Goal: Task Accomplishment & Management: Manage account settings

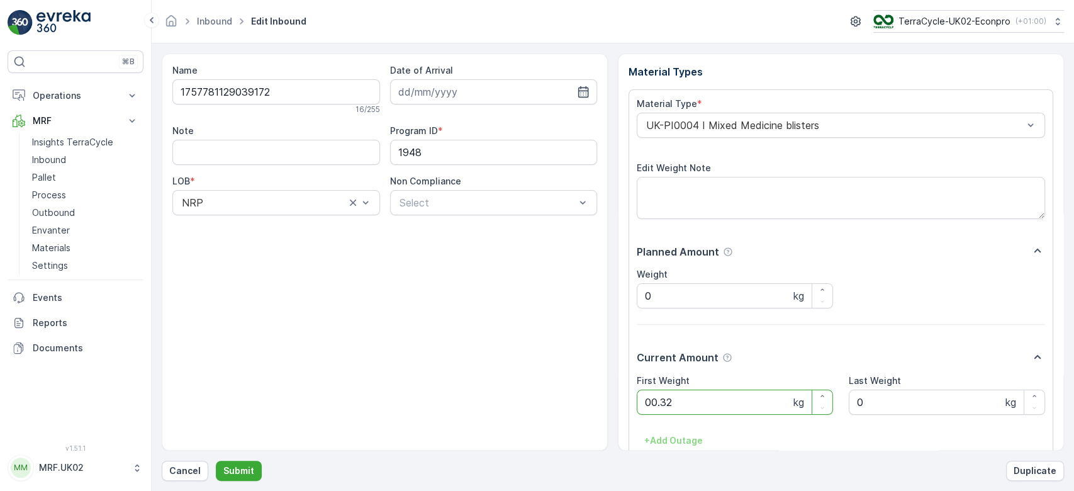
click at [216, 460] on button "Submit" at bounding box center [239, 470] width 46 height 20
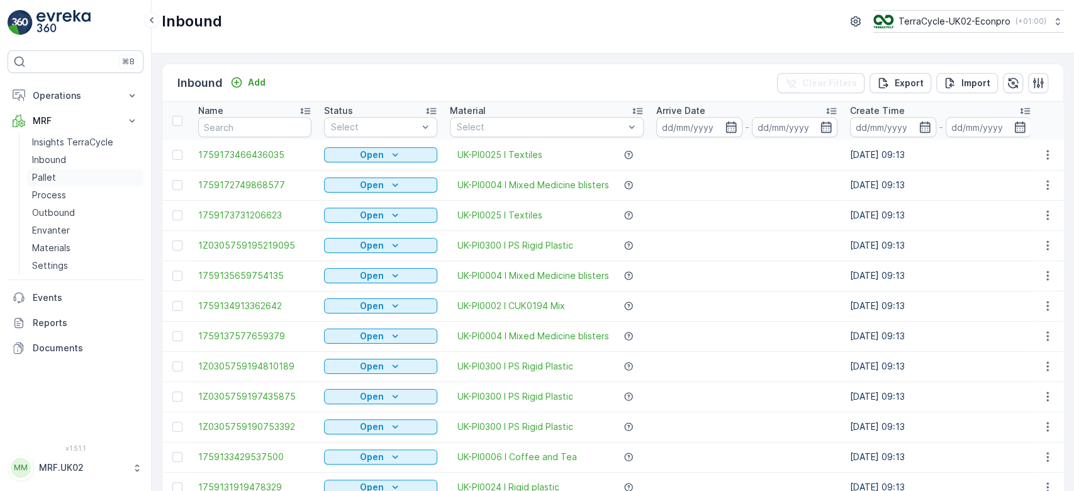
click at [99, 175] on link "Pallet" at bounding box center [85, 178] width 116 height 18
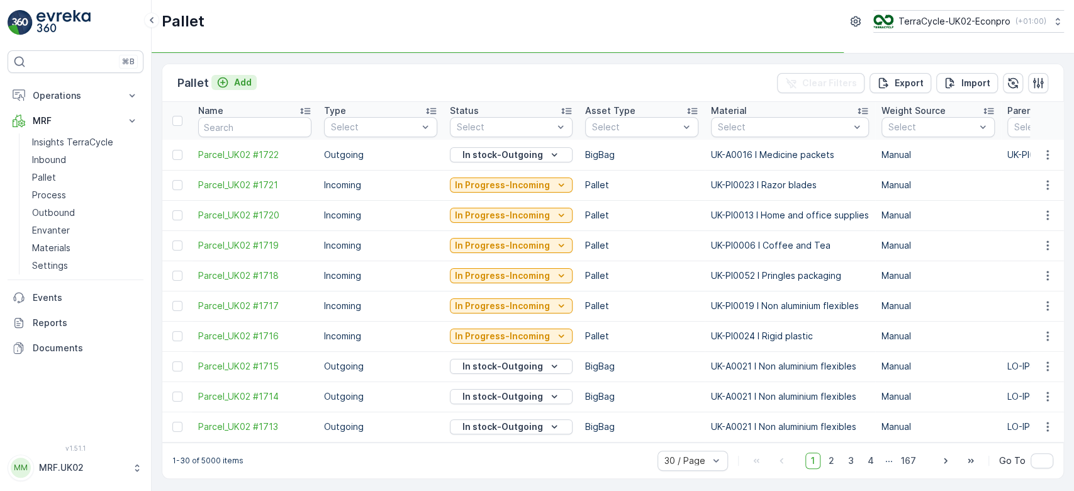
click at [239, 84] on p "Add" at bounding box center [243, 82] width 18 height 13
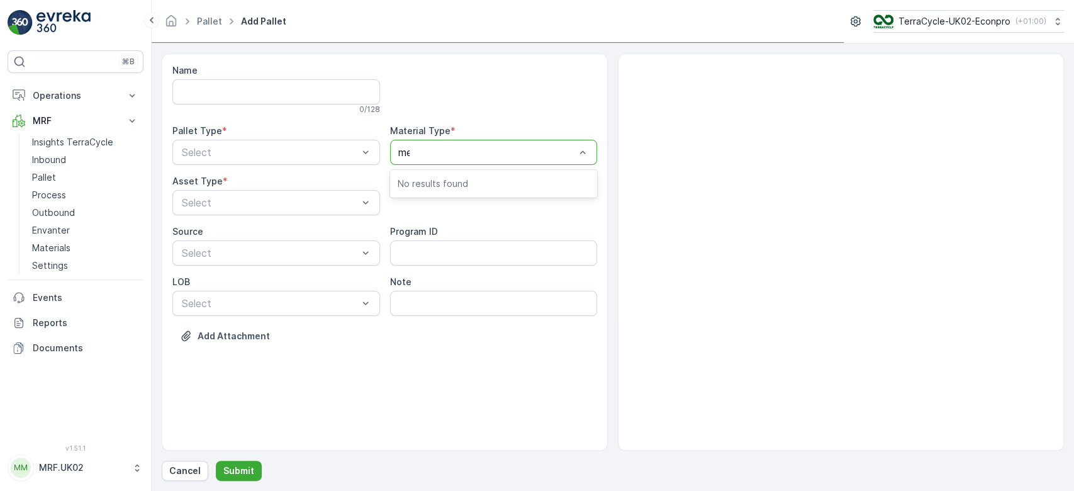
type input "med"
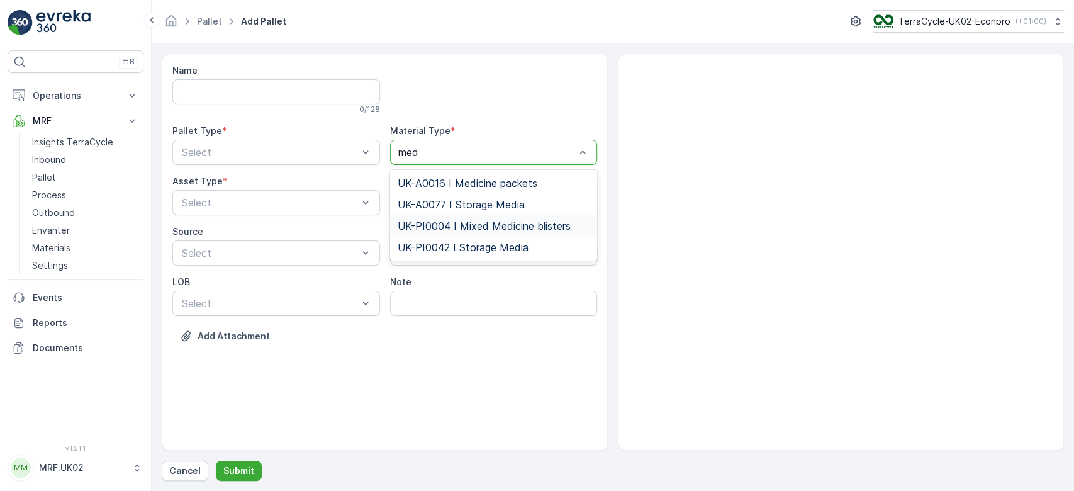
click at [496, 229] on span "UK-PI0004 I Mixed Medicine blisters" at bounding box center [483, 225] width 173 height 11
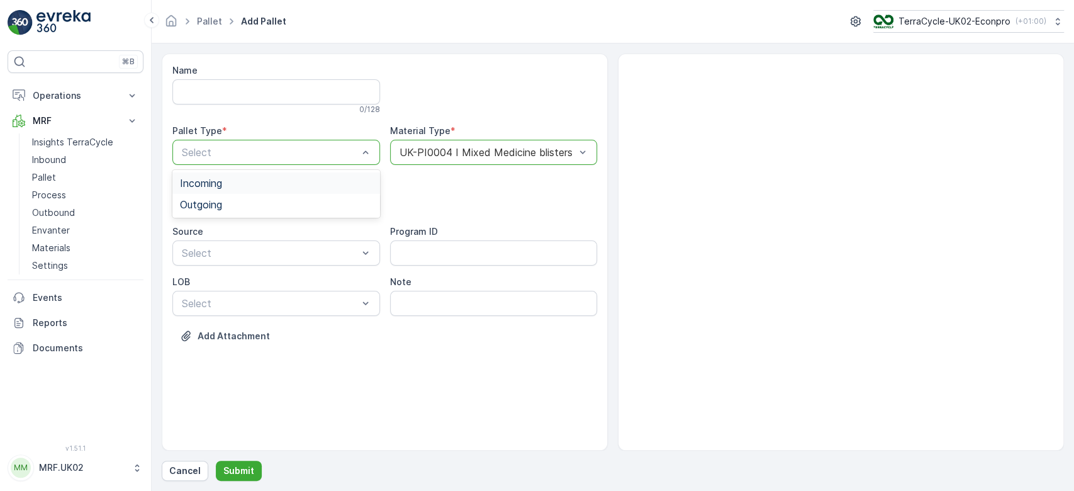
click at [252, 184] on div "Incoming" at bounding box center [276, 182] width 192 height 11
click at [200, 250] on span "Pallet" at bounding box center [193, 254] width 26 height 11
click at [242, 474] on p "Submit" at bounding box center [238, 470] width 31 height 13
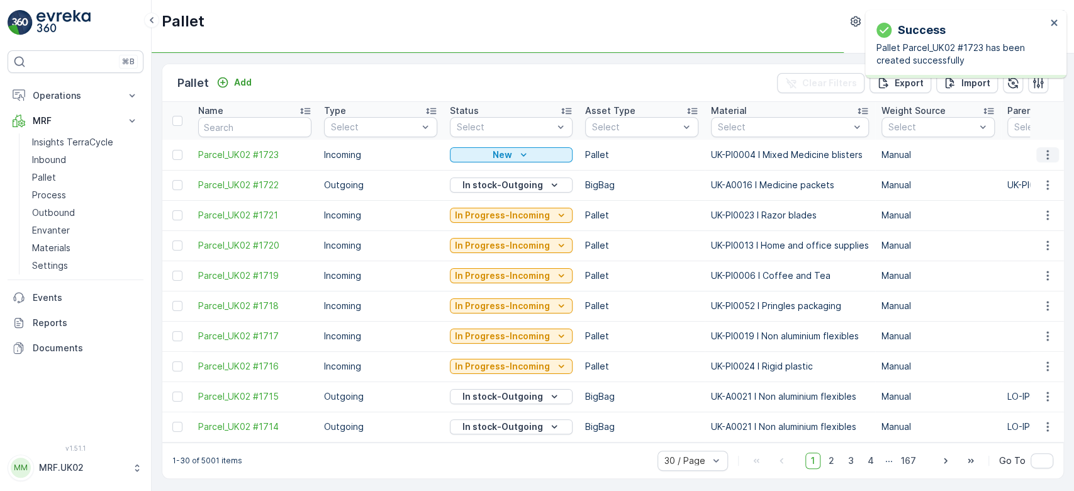
click at [1042, 153] on icon "button" at bounding box center [1047, 154] width 13 height 13
click at [1020, 251] on div "Print QR" at bounding box center [1032, 244] width 83 height 18
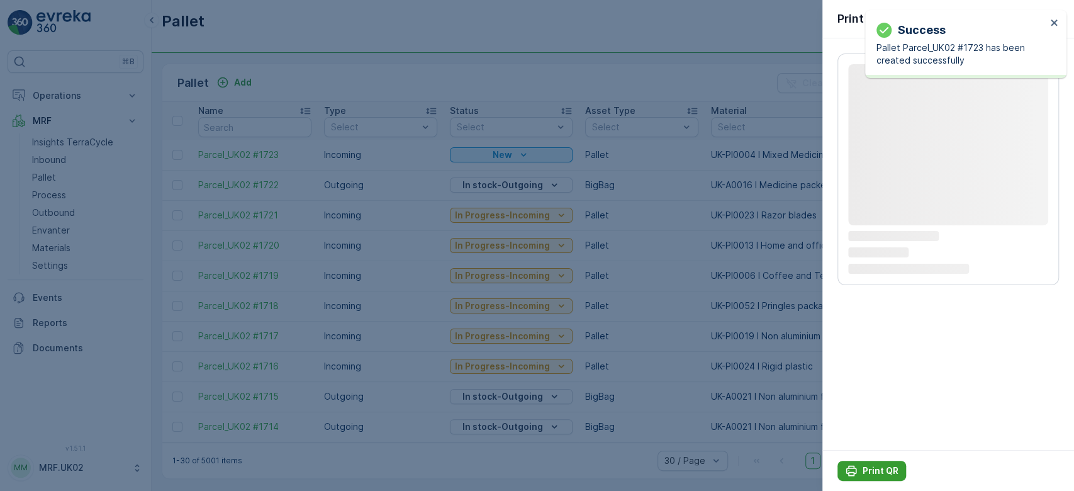
click at [877, 475] on p "Print QR" at bounding box center [880, 470] width 36 height 13
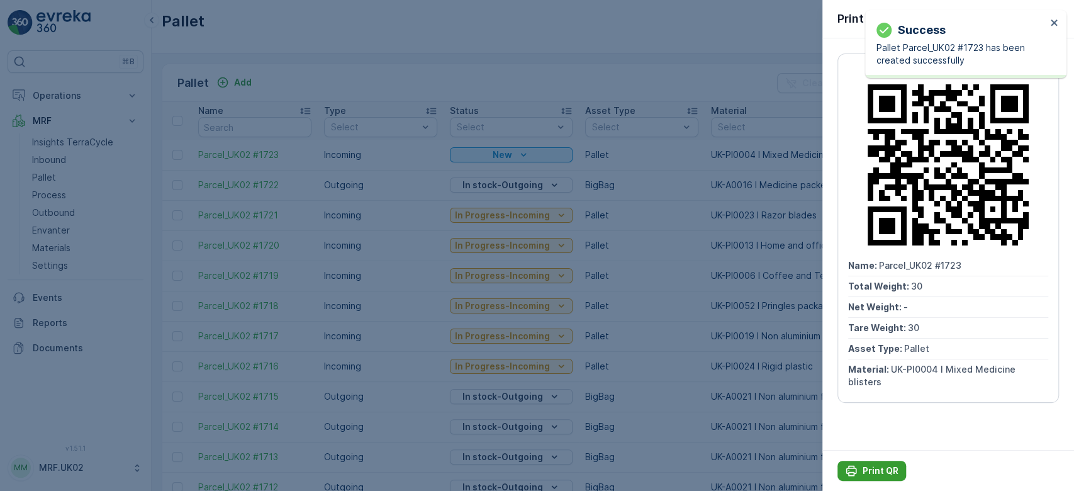
click at [870, 469] on p "Print QR" at bounding box center [880, 470] width 36 height 13
click at [65, 158] on div at bounding box center [537, 245] width 1074 height 491
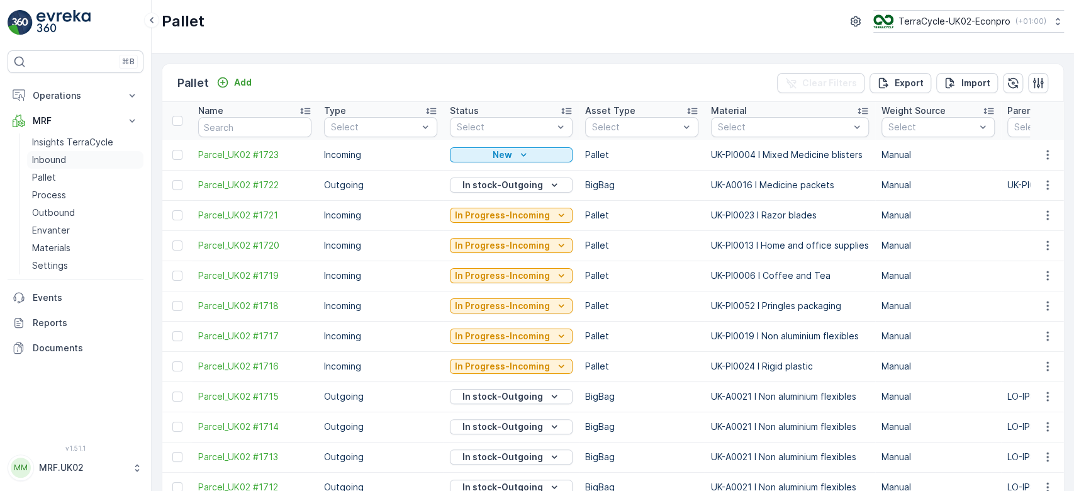
click at [65, 158] on link "Inbound" at bounding box center [85, 160] width 116 height 18
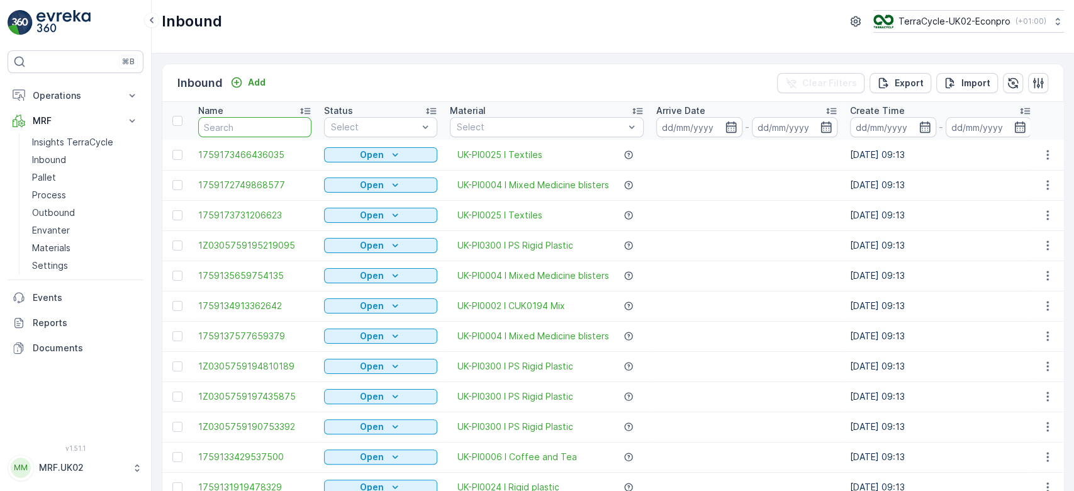
click at [213, 123] on input "text" at bounding box center [254, 127] width 113 height 20
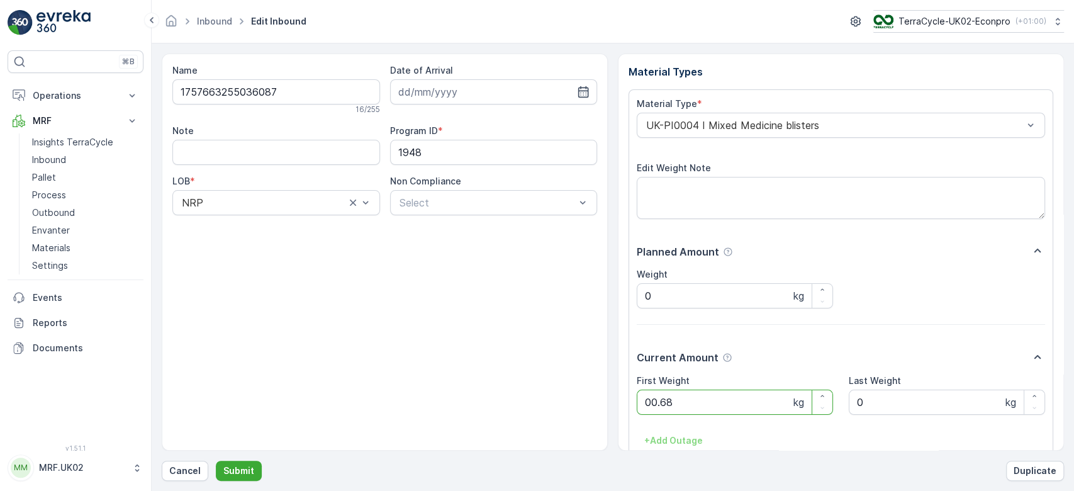
click at [216, 460] on button "Submit" at bounding box center [239, 470] width 46 height 20
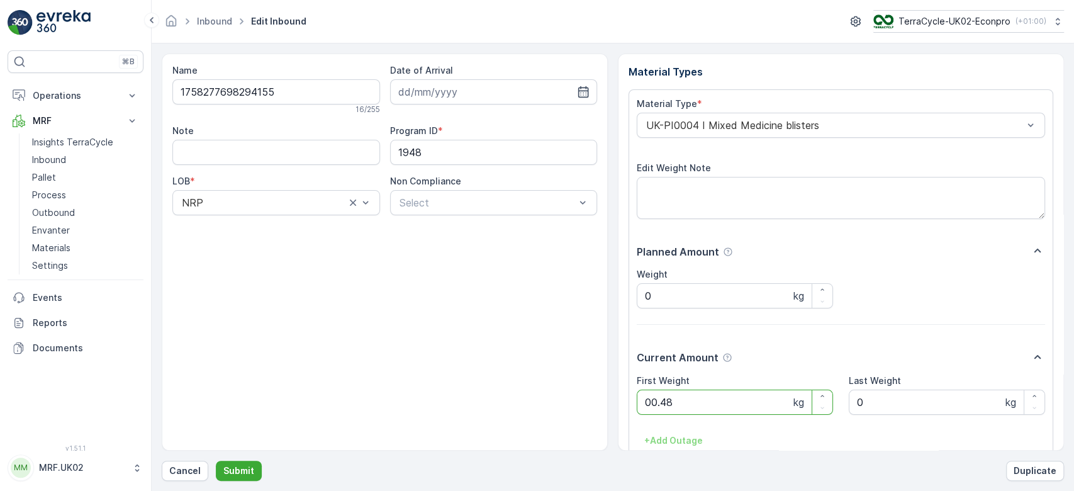
click at [216, 460] on button "Submit" at bounding box center [239, 470] width 46 height 20
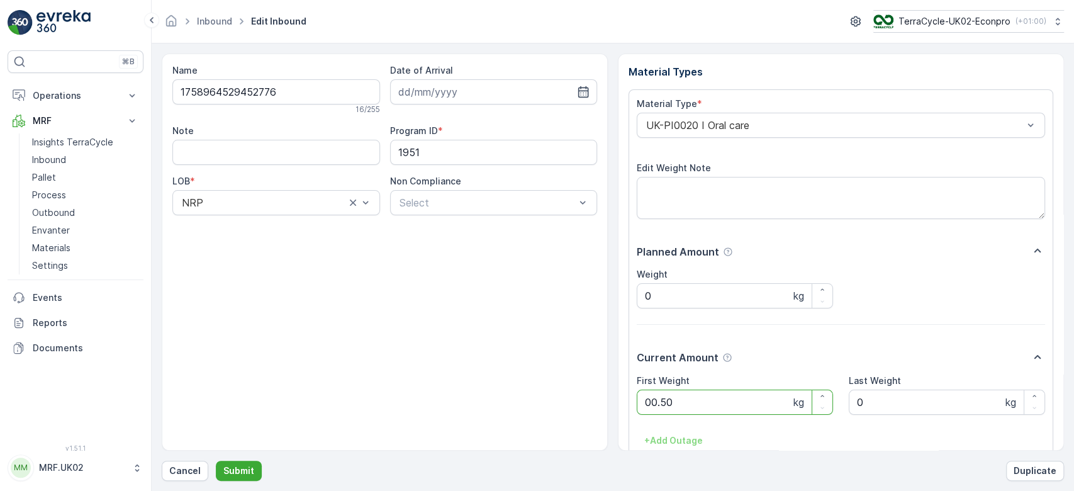
click at [216, 460] on button "Submit" at bounding box center [239, 470] width 46 height 20
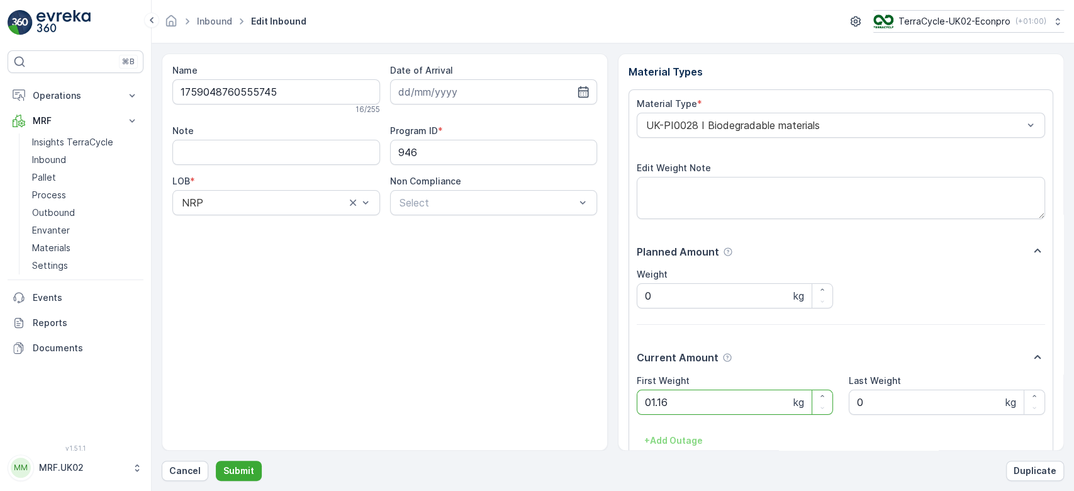
click at [216, 460] on button "Submit" at bounding box center [239, 470] width 46 height 20
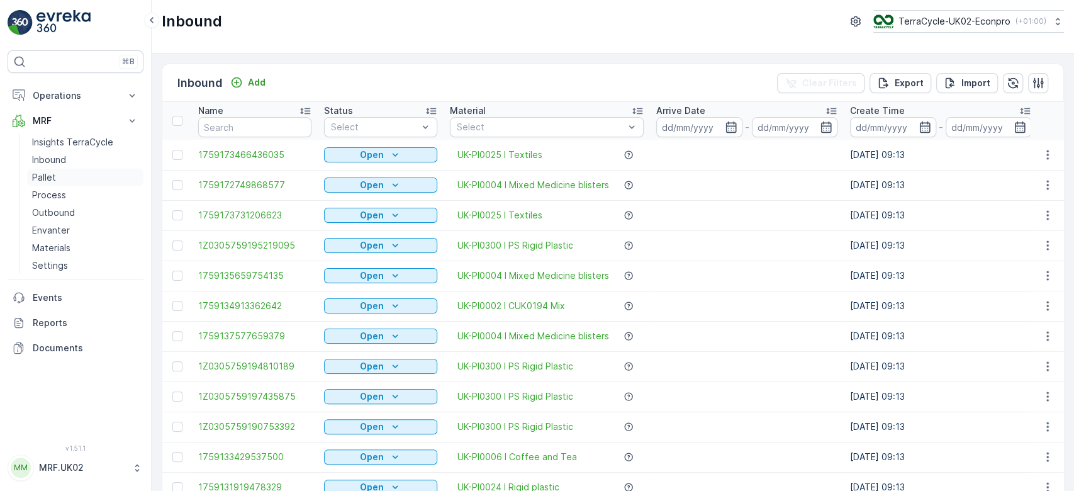
click at [64, 177] on link "Pallet" at bounding box center [85, 178] width 116 height 18
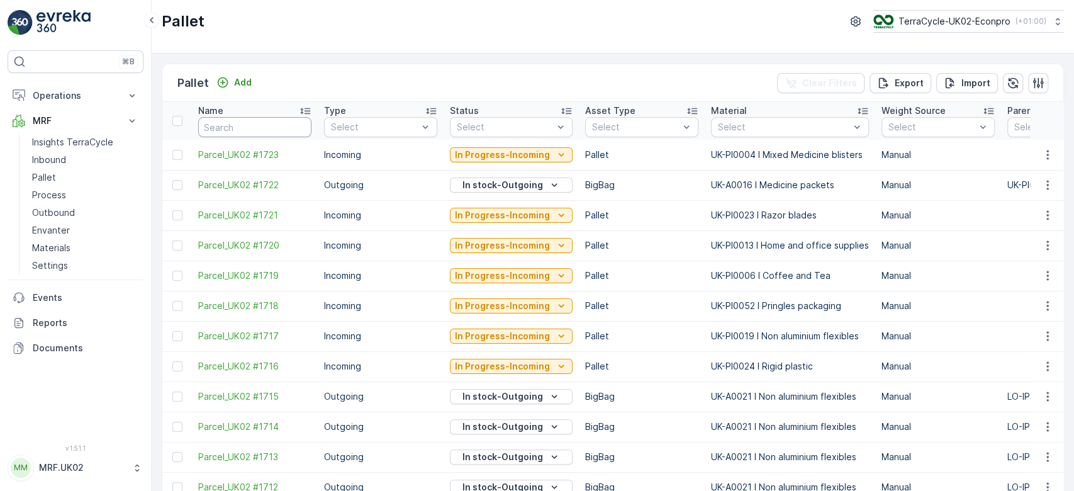
click at [225, 128] on input "text" at bounding box center [254, 127] width 113 height 20
type input "1703"
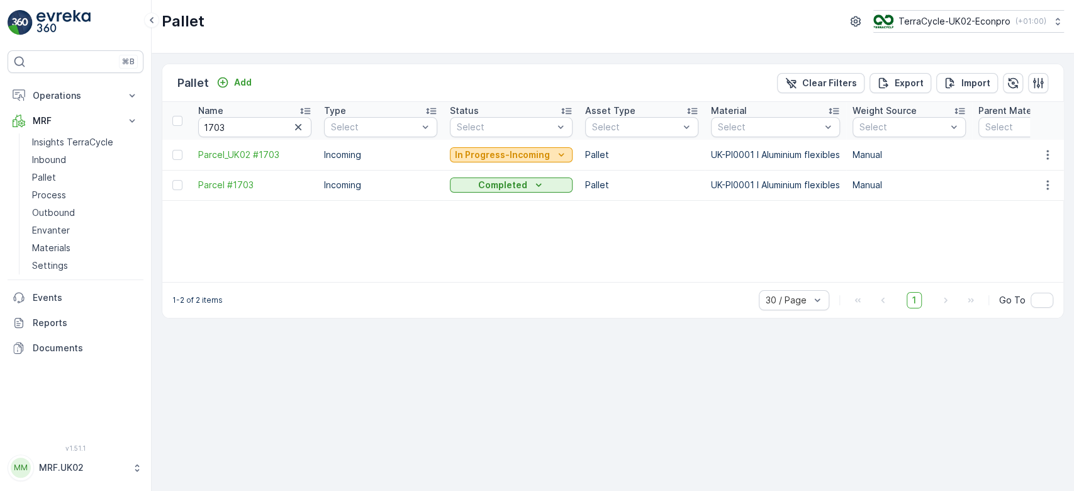
click at [515, 150] on p "In Progress-Incoming" at bounding box center [502, 154] width 95 height 13
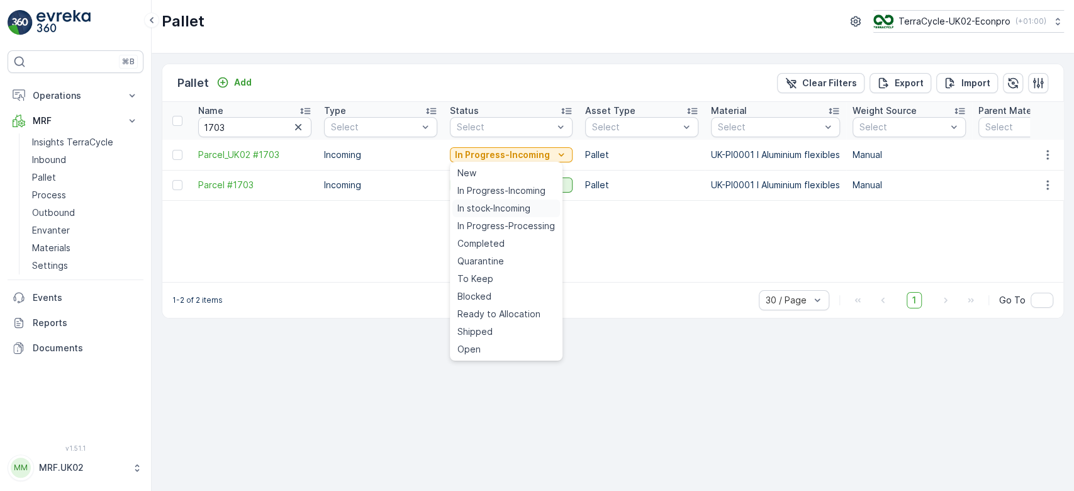
click at [500, 208] on span "In stock-Incoming" at bounding box center [493, 208] width 73 height 13
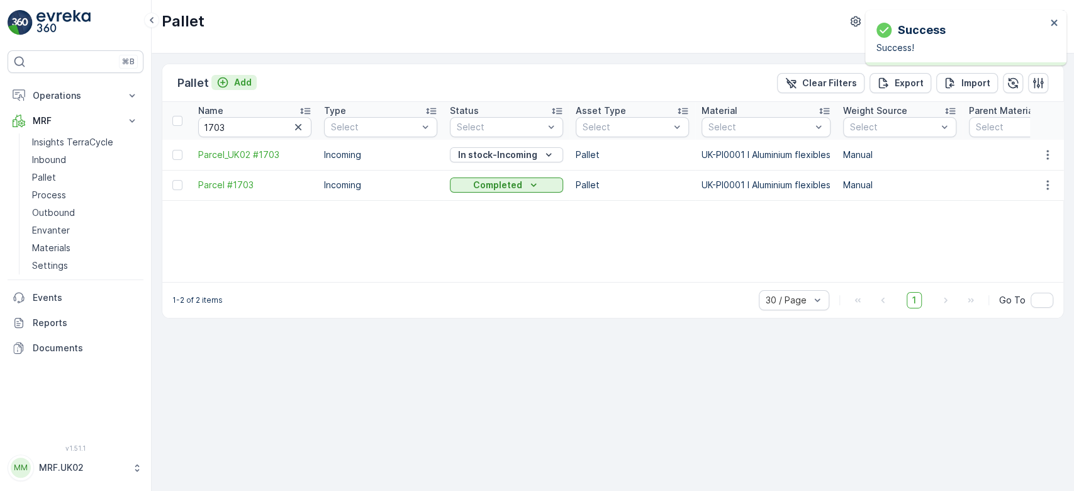
click at [247, 85] on p "Add" at bounding box center [243, 82] width 18 height 13
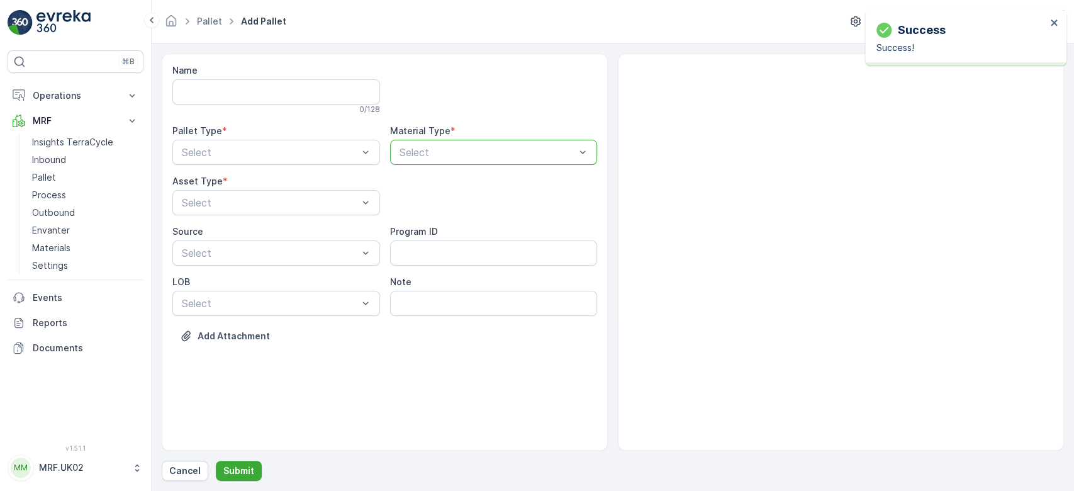
click at [418, 150] on div at bounding box center [487, 152] width 179 height 11
click at [427, 151] on div at bounding box center [487, 152] width 179 height 11
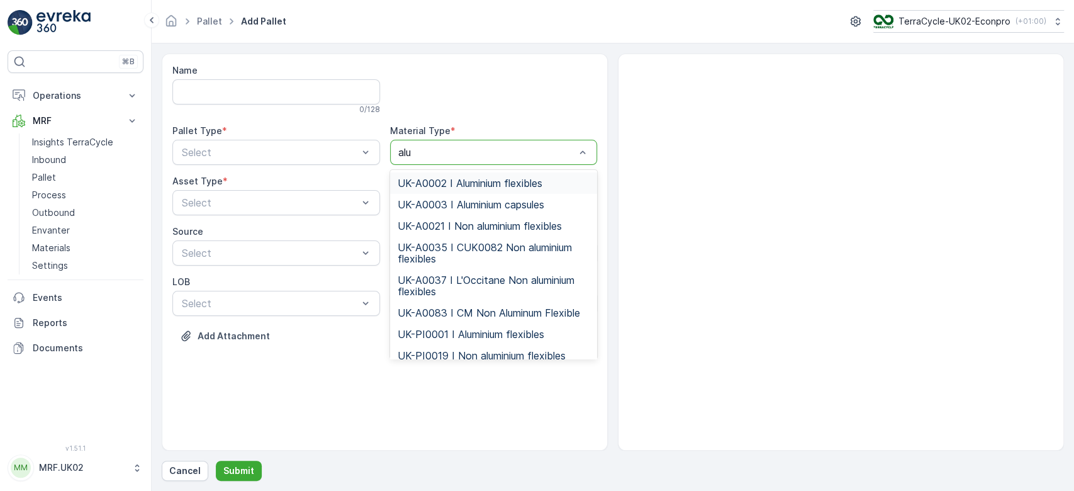
type input "alum"
click at [489, 333] on span "UK-PI0001 I Aluminium flexibles" at bounding box center [470, 333] width 147 height 11
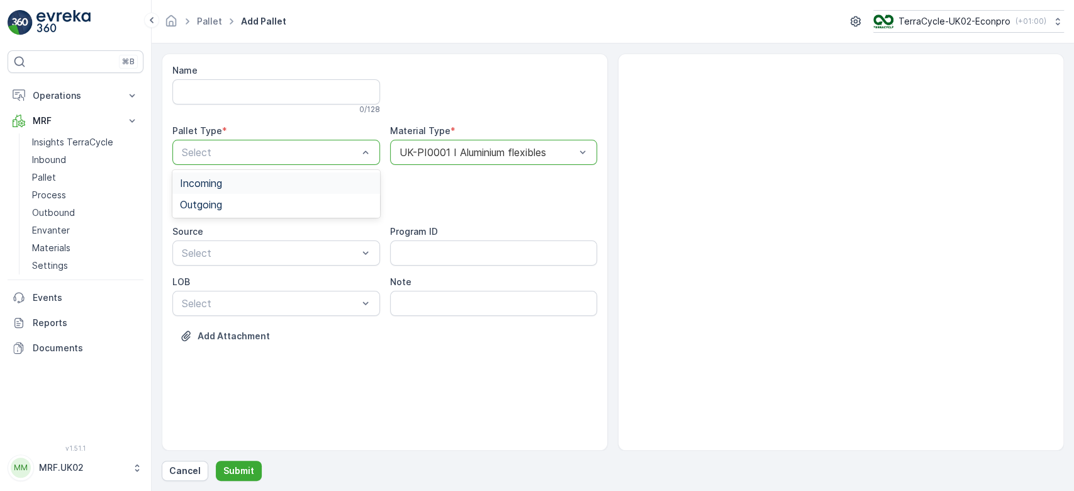
click at [240, 177] on div "Incoming" at bounding box center [276, 182] width 192 height 11
click at [204, 259] on span "Pallet" at bounding box center [193, 254] width 26 height 11
click at [239, 472] on p "Submit" at bounding box center [238, 470] width 31 height 13
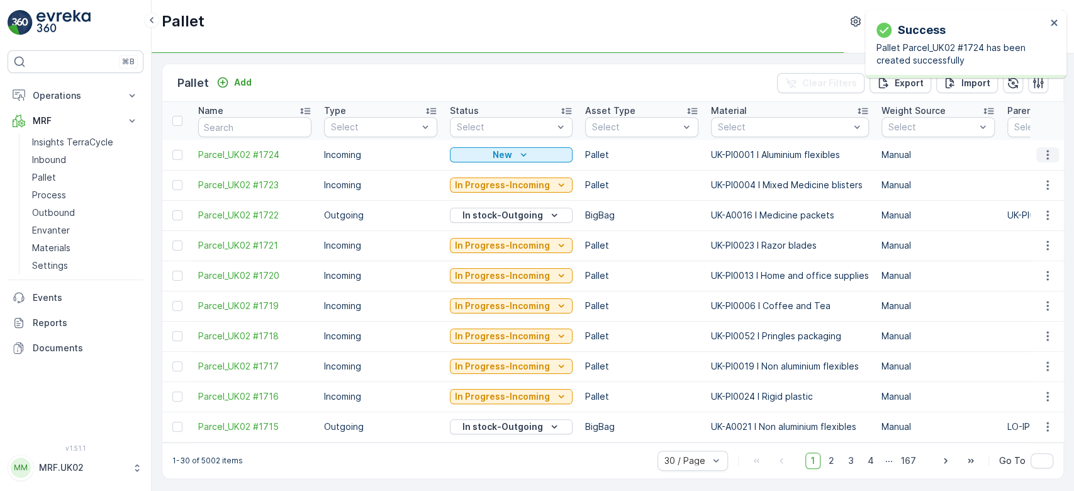
click at [1043, 158] on icon "button" at bounding box center [1047, 154] width 13 height 13
click at [1026, 245] on span "Print QR" at bounding box center [1013, 243] width 35 height 13
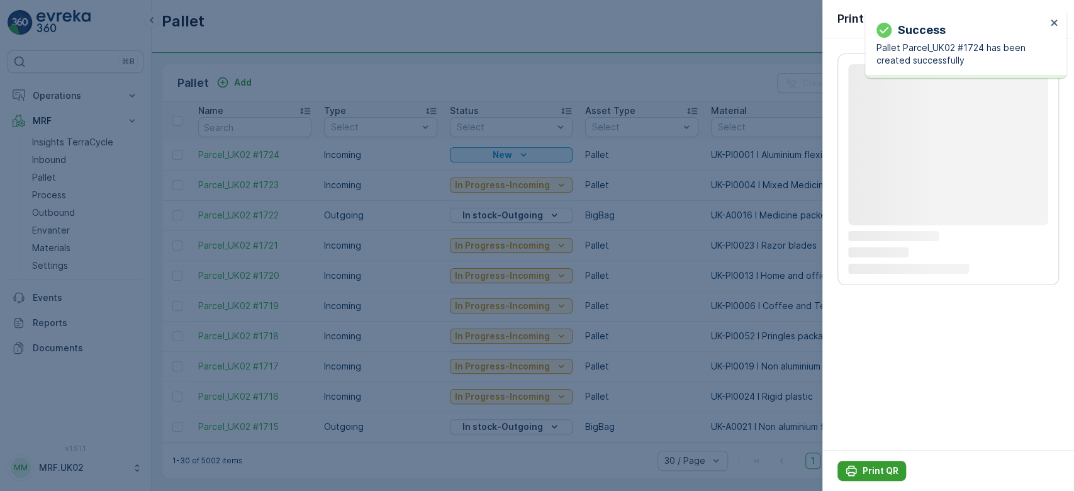
click at [864, 470] on p "Print QR" at bounding box center [880, 470] width 36 height 13
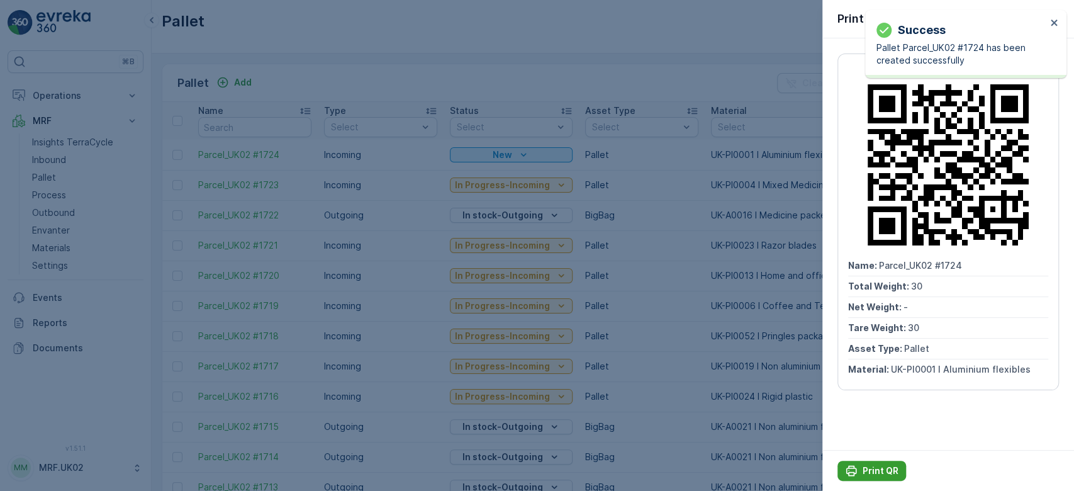
click at [864, 470] on p "Print QR" at bounding box center [880, 470] width 36 height 13
click at [50, 157] on div at bounding box center [537, 245] width 1074 height 491
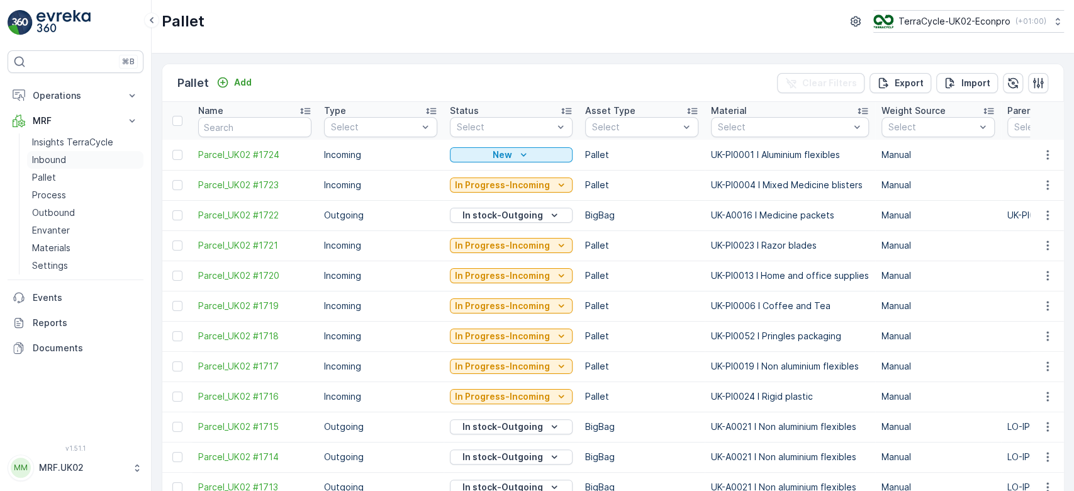
click at [50, 157] on p "Inbound" at bounding box center [49, 159] width 34 height 13
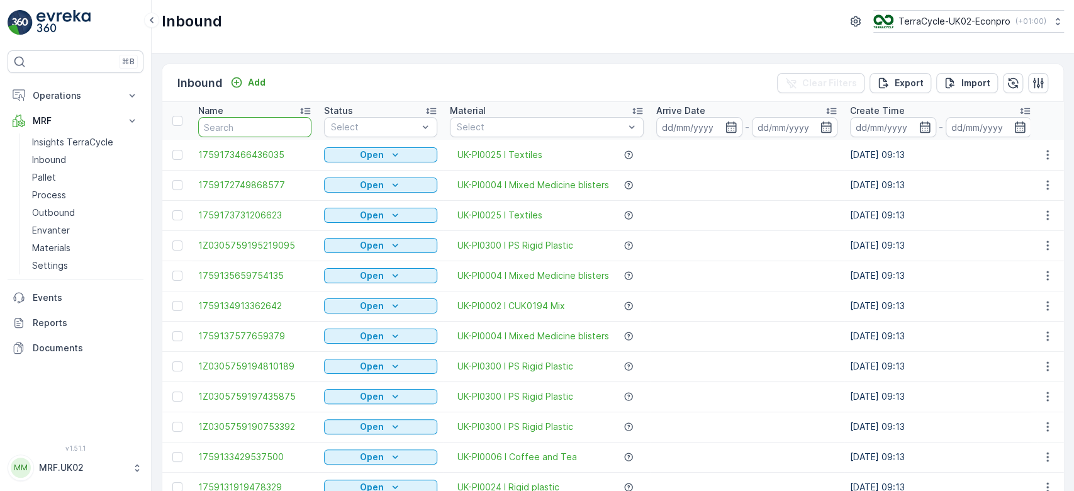
click at [225, 129] on input "text" at bounding box center [254, 127] width 113 height 20
click at [39, 189] on p "Process" at bounding box center [49, 195] width 34 height 13
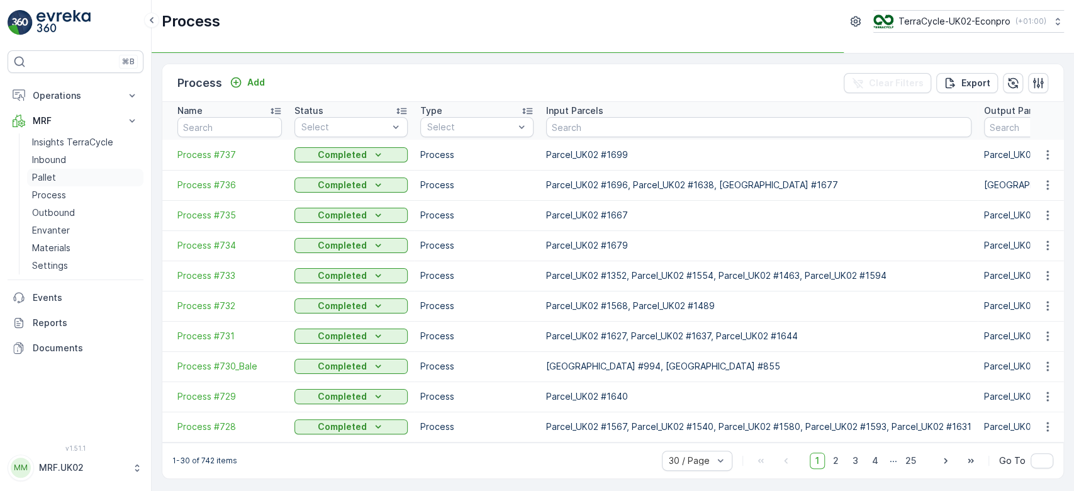
click at [70, 173] on link "Pallet" at bounding box center [85, 178] width 116 height 18
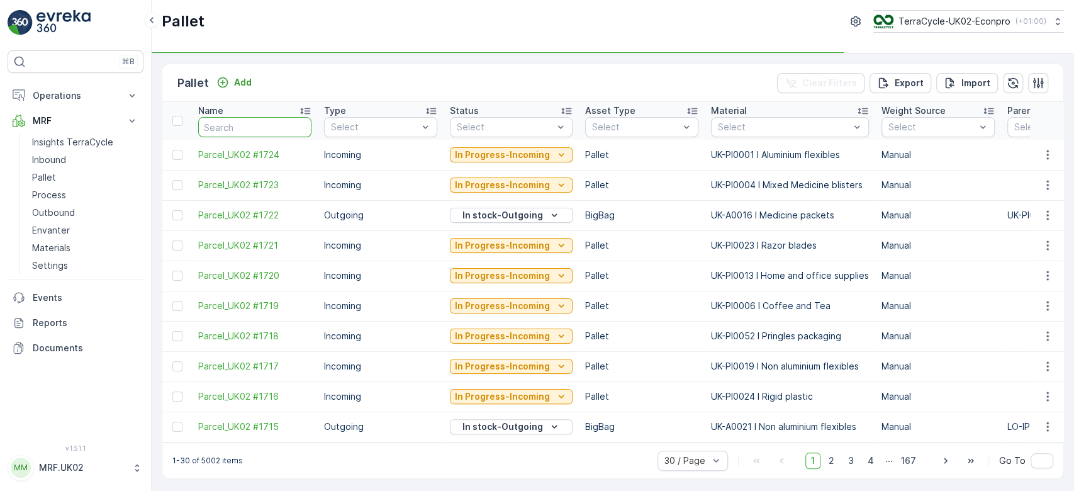
click at [259, 128] on input "text" at bounding box center [254, 127] width 113 height 20
type input "as"
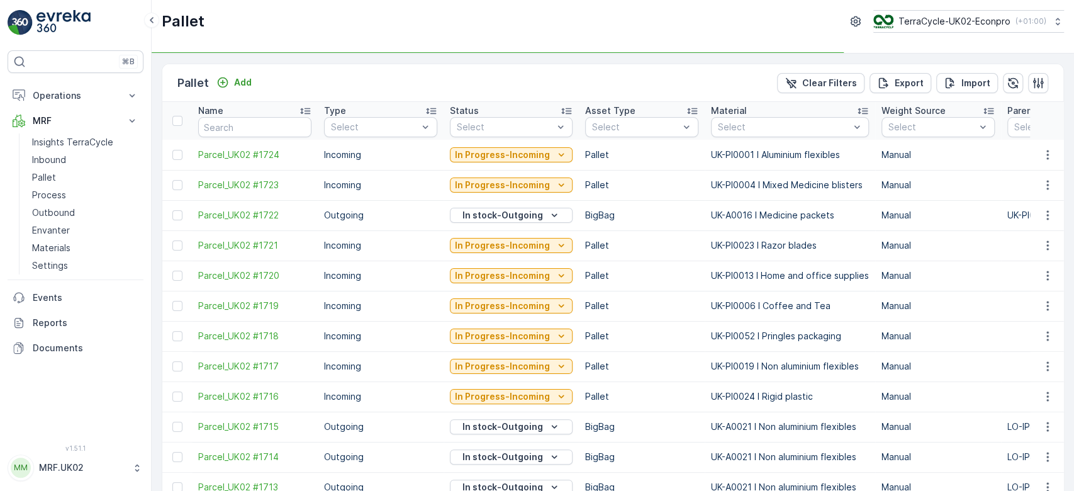
type input "ast"
click at [259, 128] on input "ast" at bounding box center [254, 127] width 113 height 20
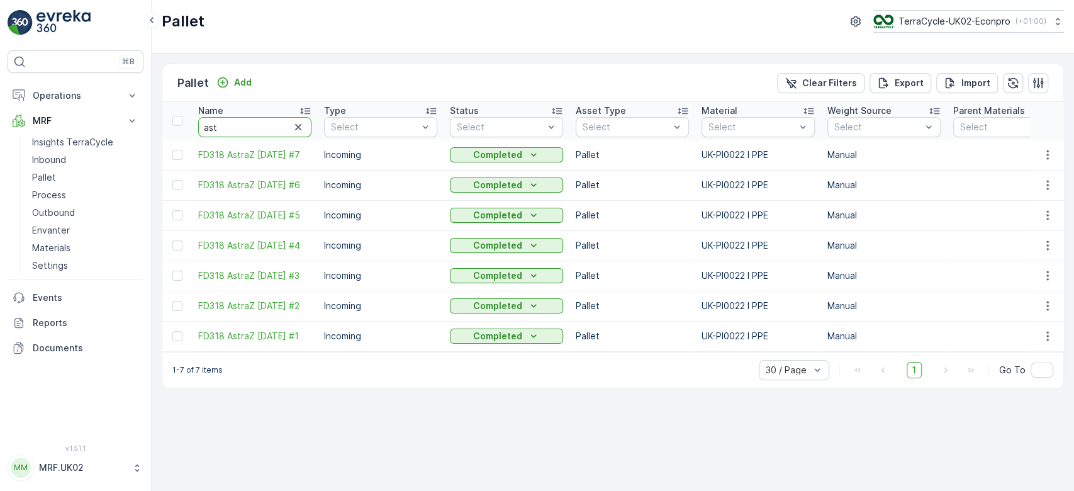
click at [235, 124] on input "ast" at bounding box center [254, 127] width 113 height 20
type input "a"
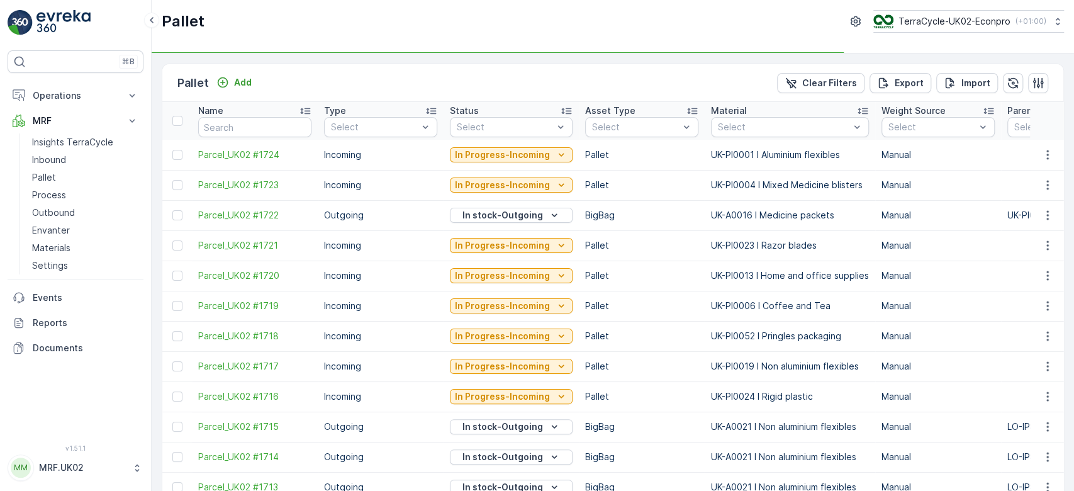
type input "a"
click at [235, 124] on input "a" at bounding box center [254, 127] width 113 height 20
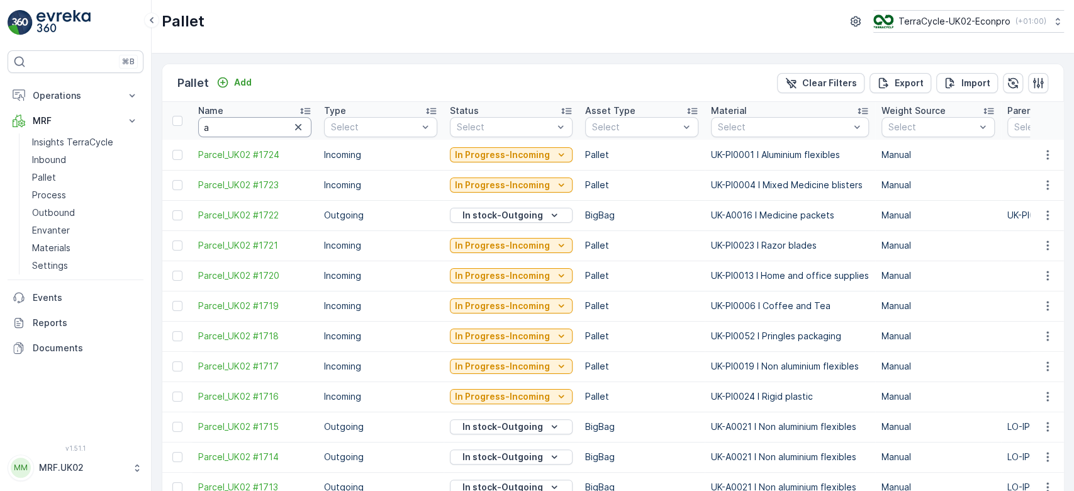
click at [235, 124] on input "a" at bounding box center [254, 127] width 113 height 20
type input "aztra"
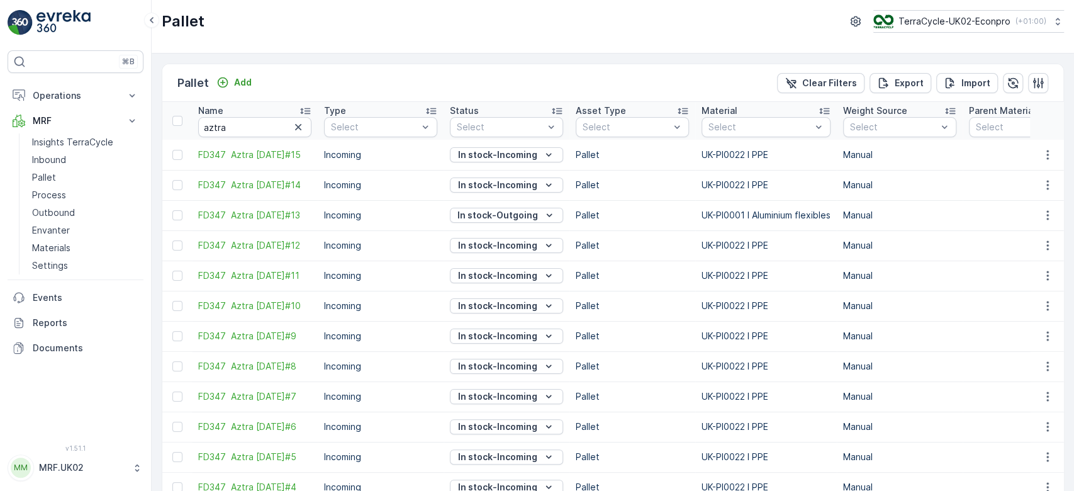
click at [958, 262] on td "Manual" at bounding box center [899, 275] width 126 height 30
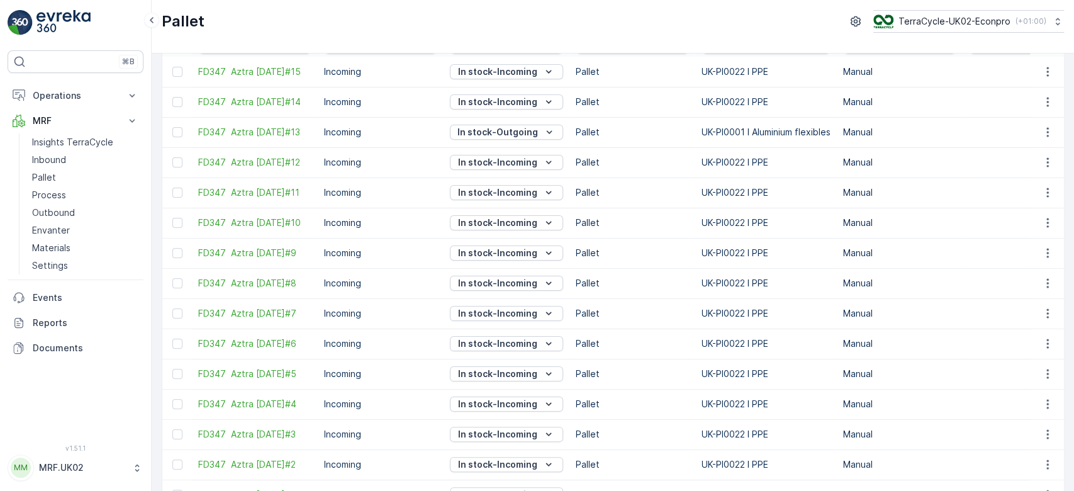
scroll to position [162, 0]
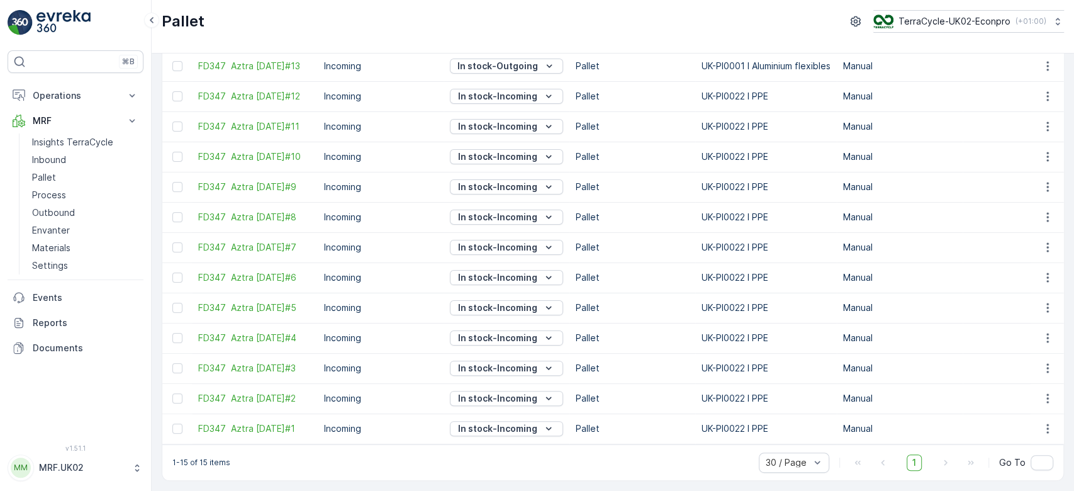
click at [242, 13] on div "Pallet TerraCycle-UK02-Econpro ( +01:00 )" at bounding box center [613, 21] width 902 height 23
click at [55, 163] on p "Inbound" at bounding box center [49, 159] width 34 height 13
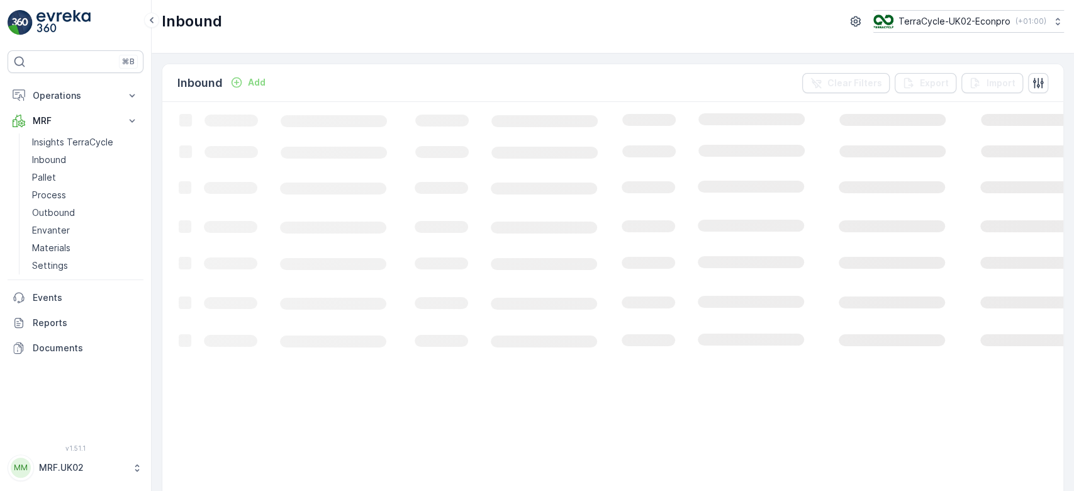
click at [265, 33] on div "Inbound TerraCycle-UK02-Econpro ( +01:00 )" at bounding box center [613, 26] width 922 height 53
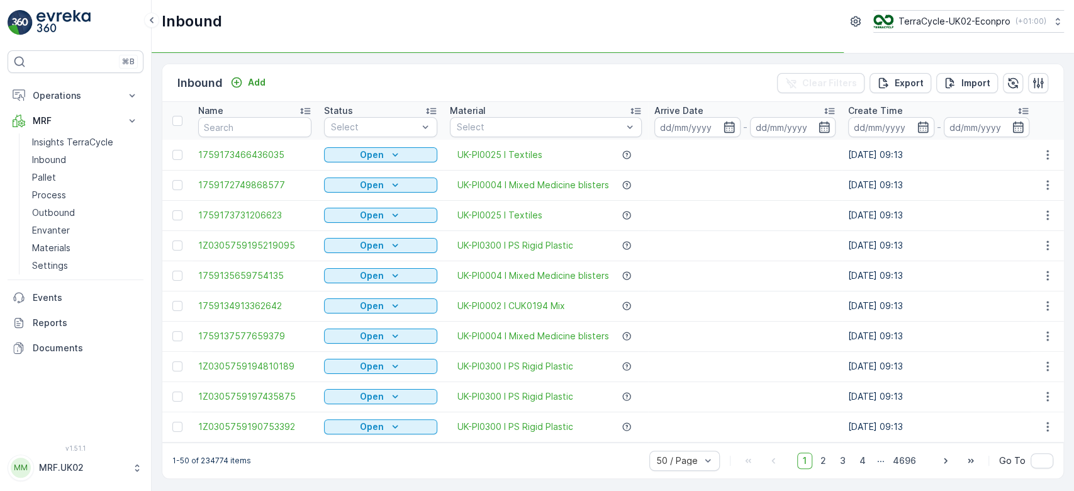
click at [325, 78] on div "Inbound Add Clear Filters Export Import" at bounding box center [612, 83] width 901 height 38
